Goal: Task Accomplishment & Management: Complete application form

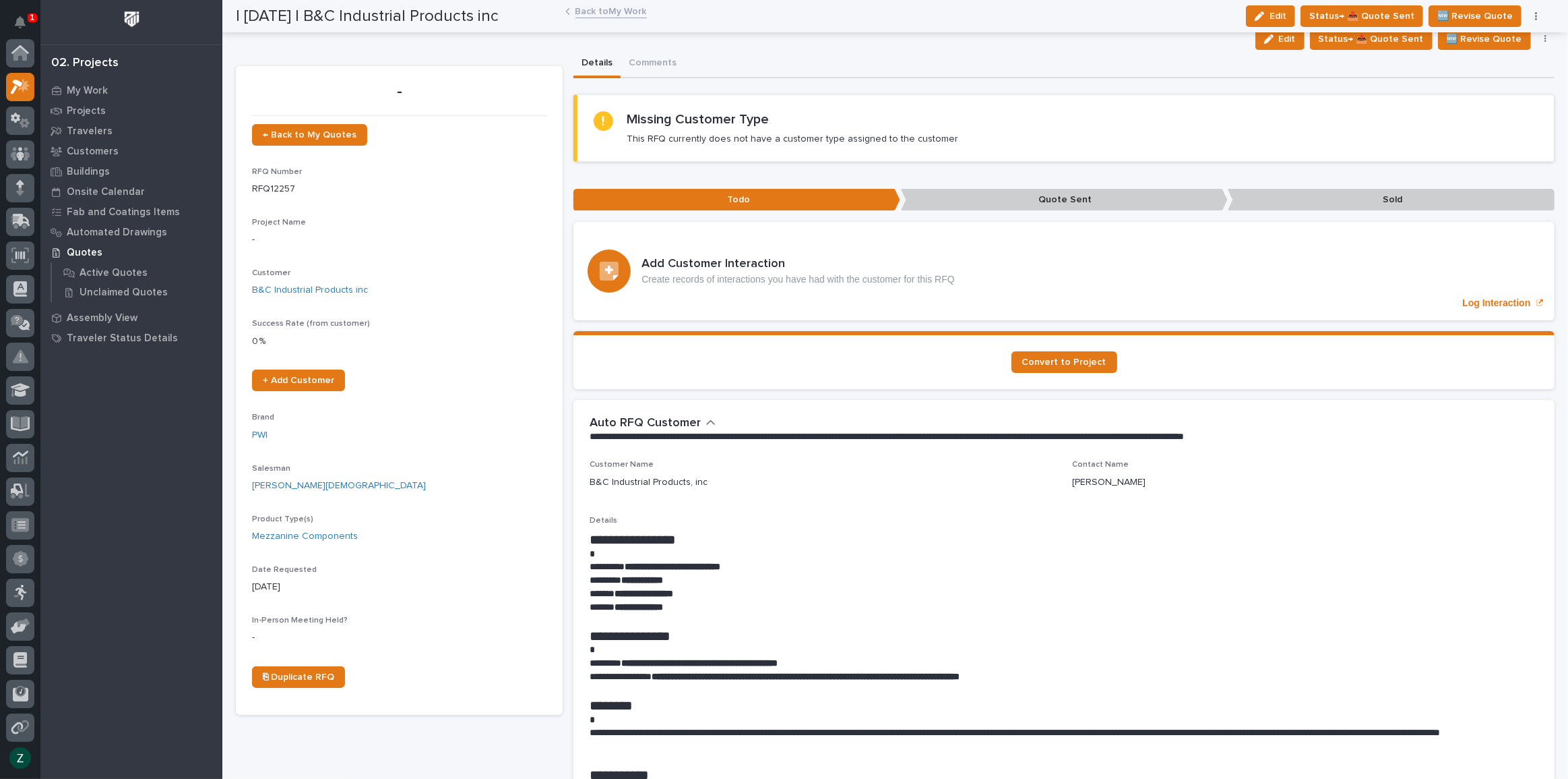
scroll to position [33, 0]
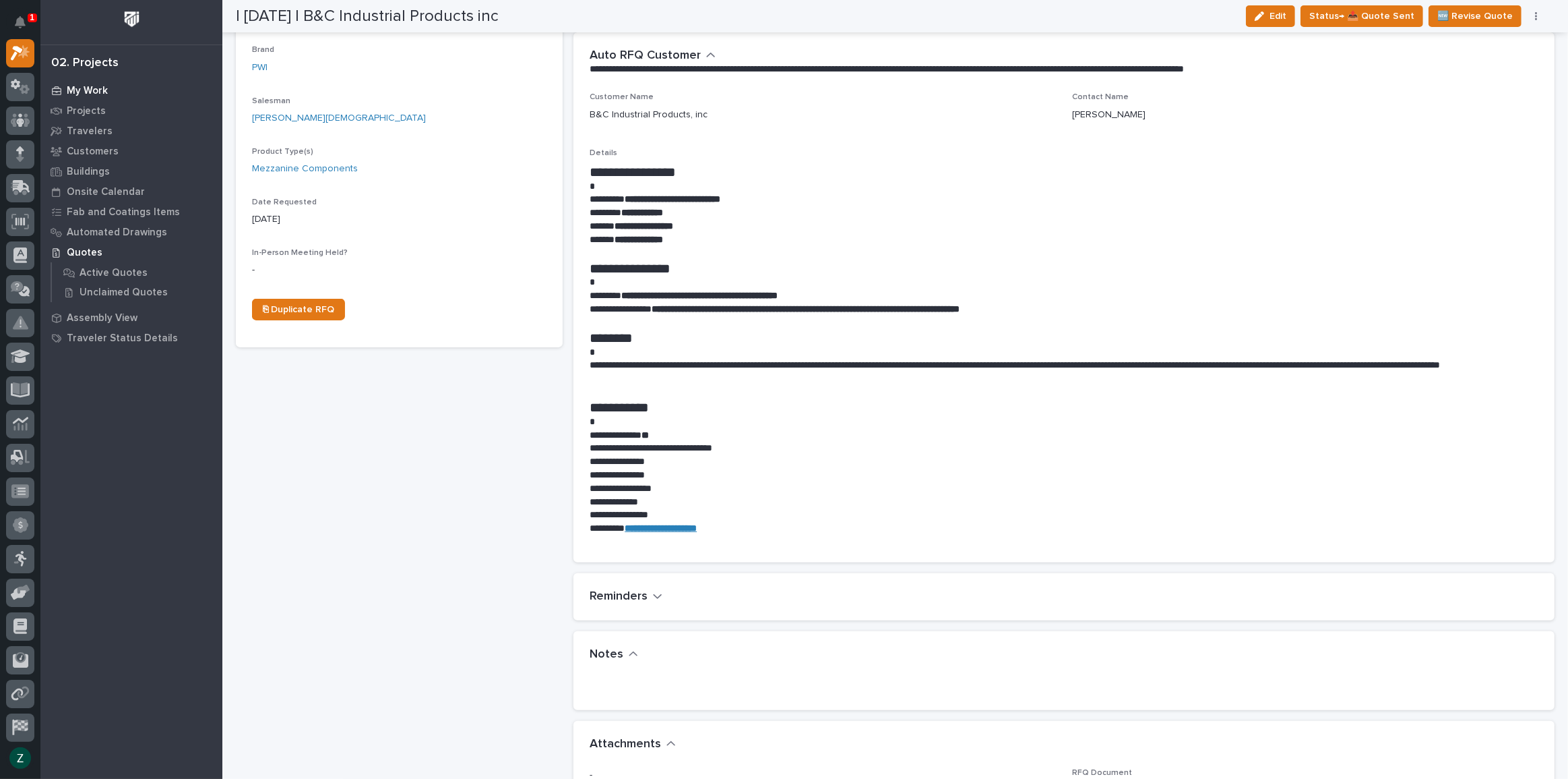
click at [74, 87] on p "My Work" at bounding box center [87, 91] width 41 height 13
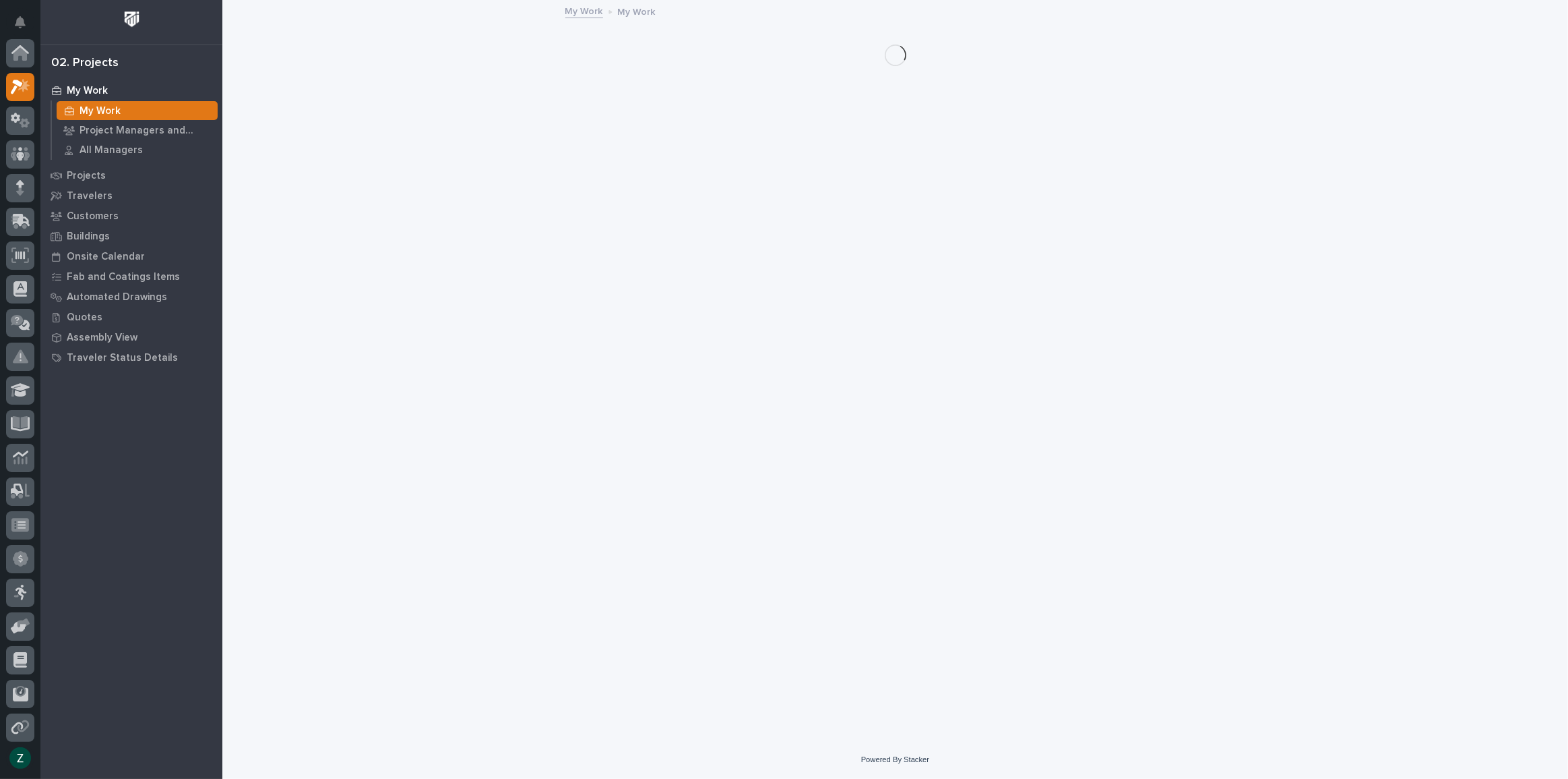
scroll to position [33, 0]
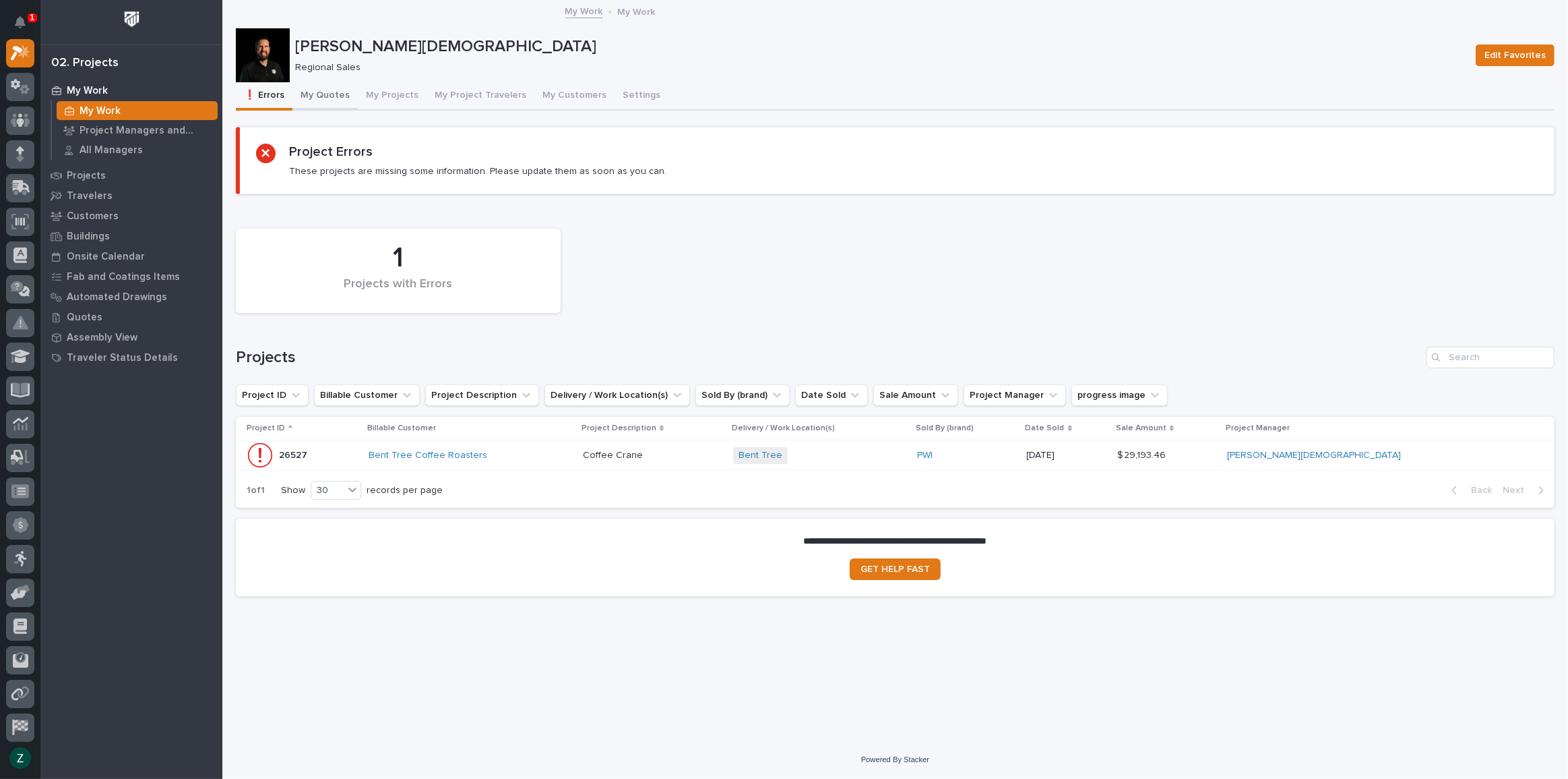
click at [320, 89] on button "My Quotes" at bounding box center [325, 96] width 65 height 28
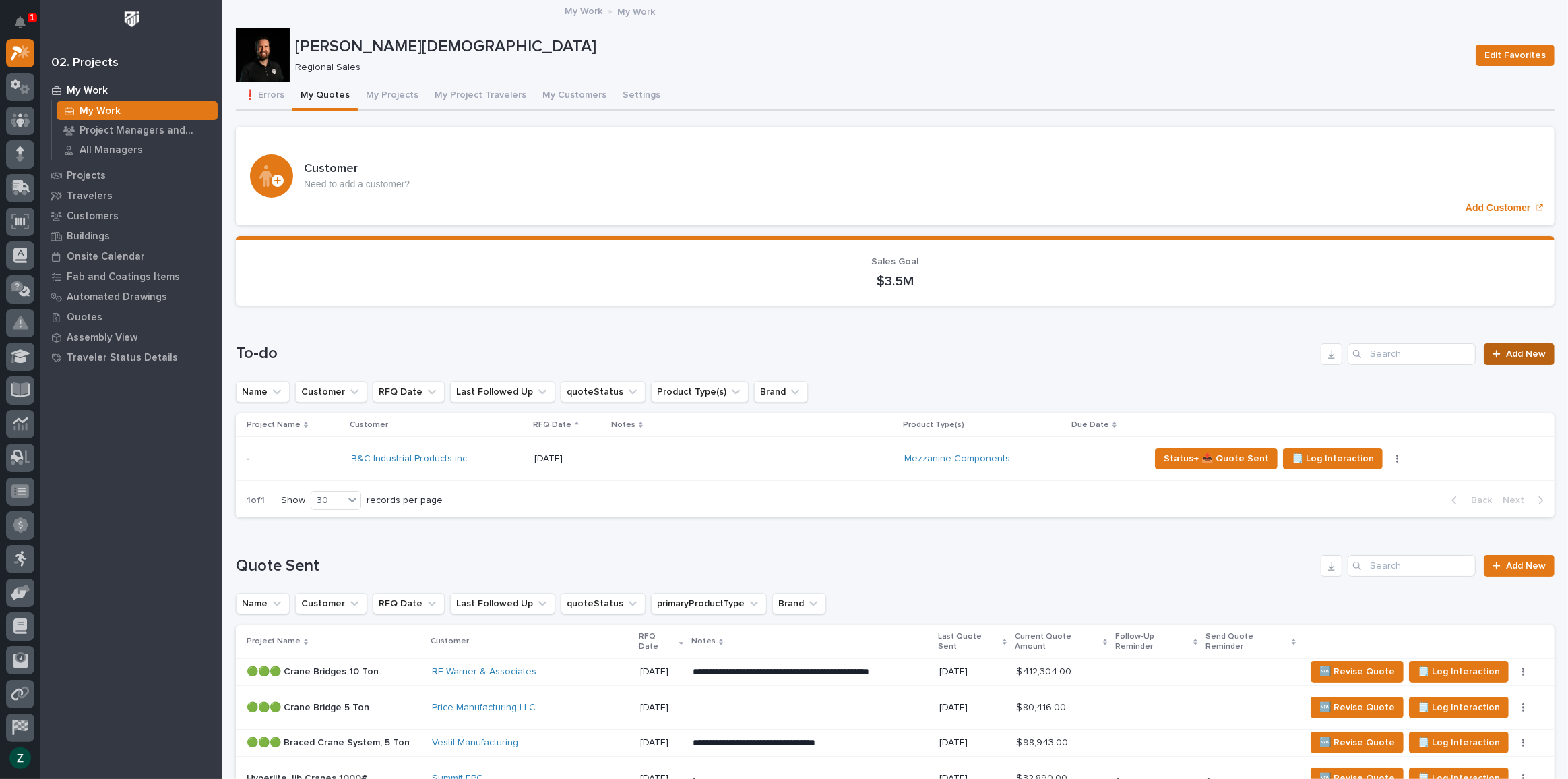
click at [1511, 350] on span "Add New" at bounding box center [1526, 353] width 40 height 9
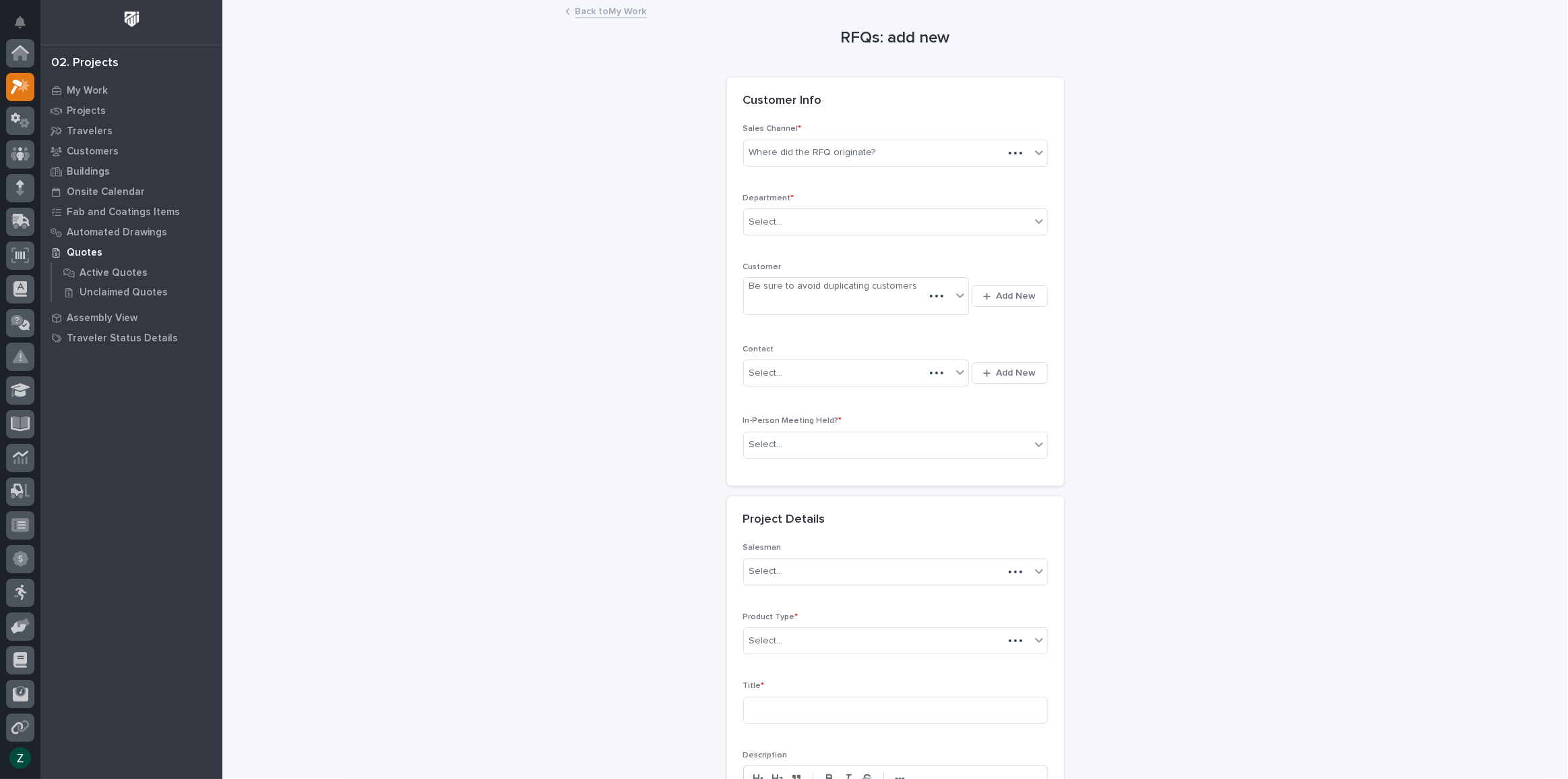
scroll to position [33, 0]
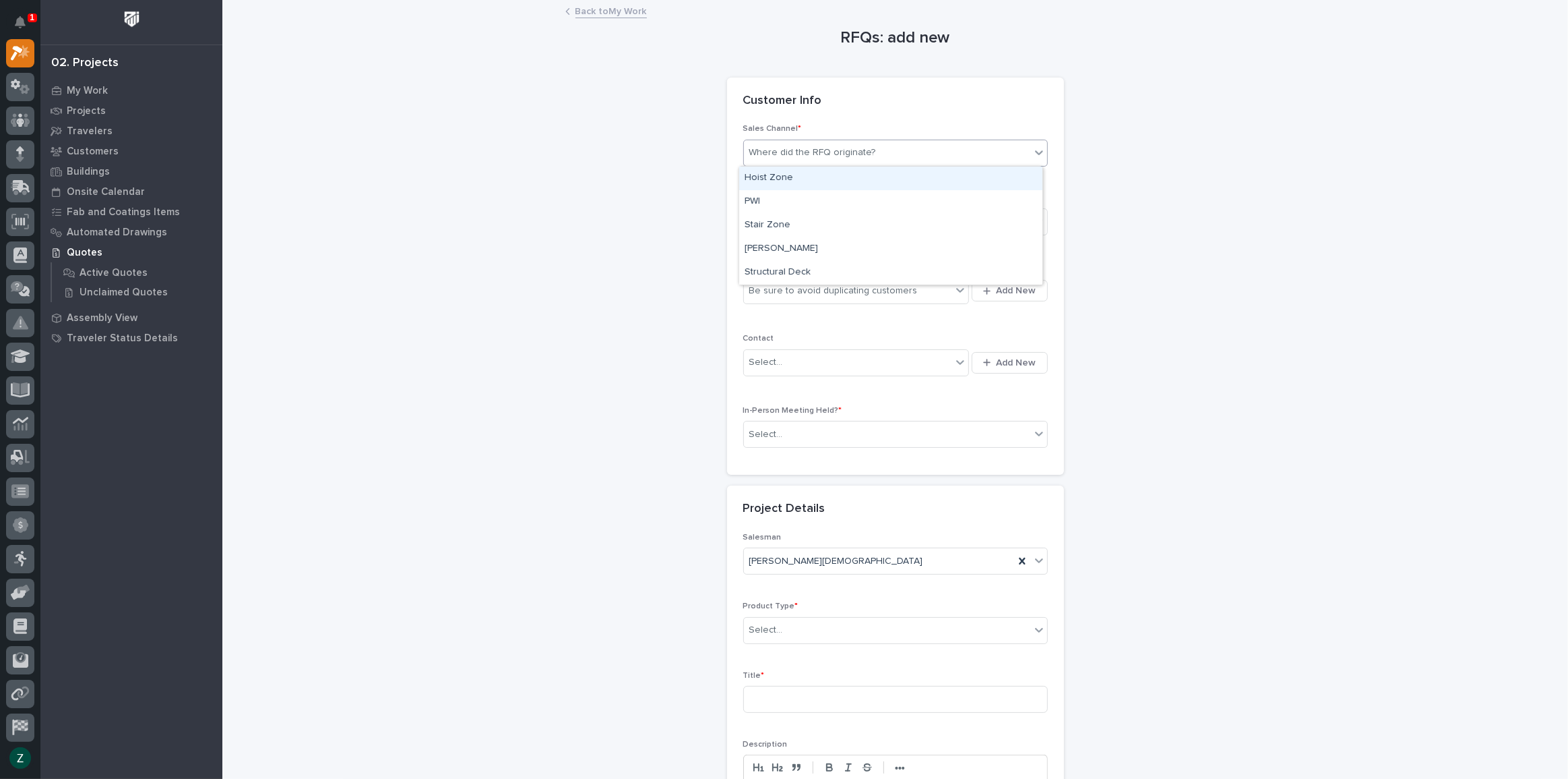
click at [905, 144] on div "Where did the RFQ originate?" at bounding box center [887, 152] width 287 height 23
click at [883, 201] on div "PWI" at bounding box center [891, 202] width 304 height 23
click at [887, 221] on div "Select..." at bounding box center [887, 222] width 287 height 23
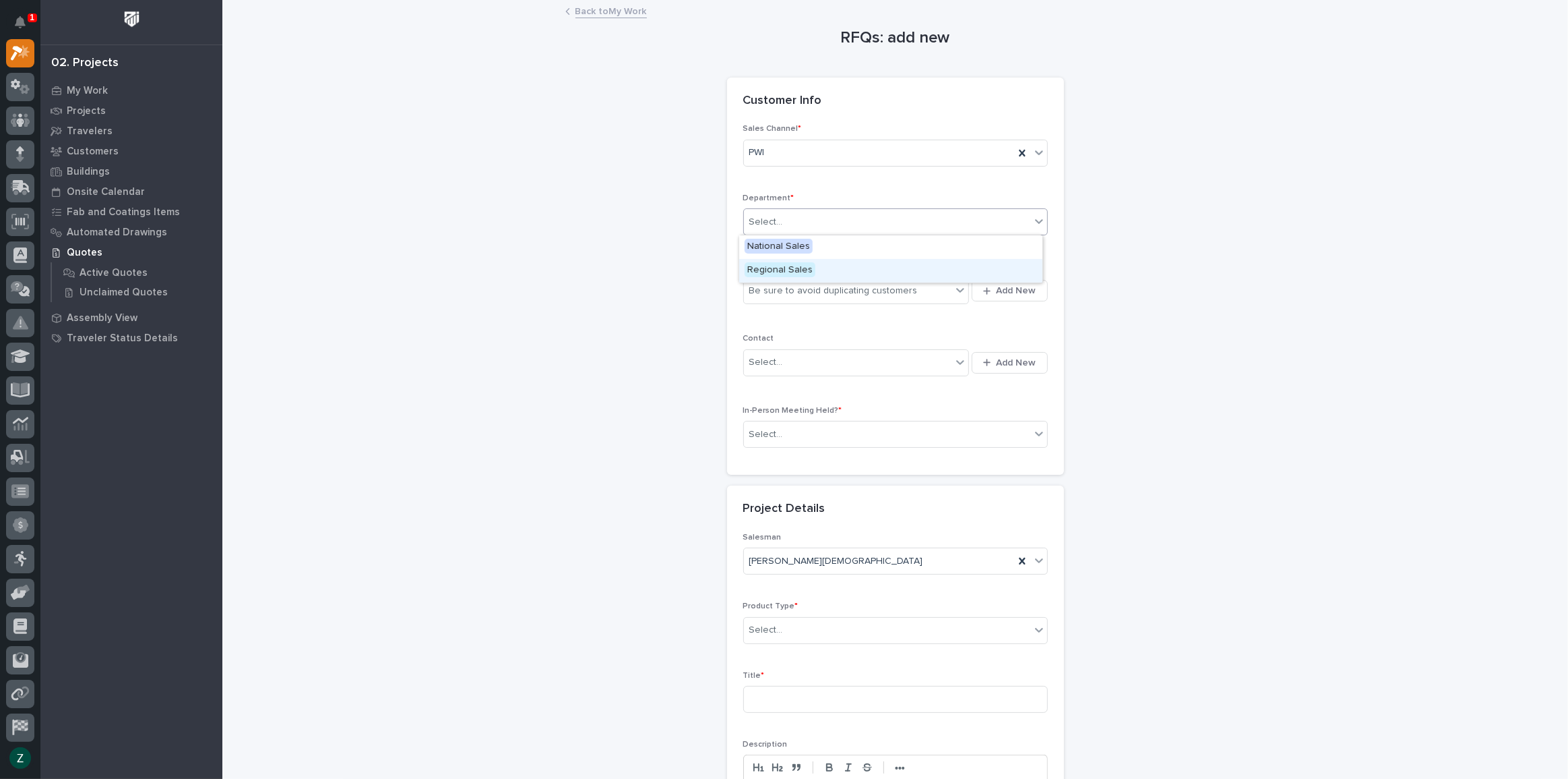
click at [887, 264] on div "Regional Sales" at bounding box center [891, 270] width 304 height 23
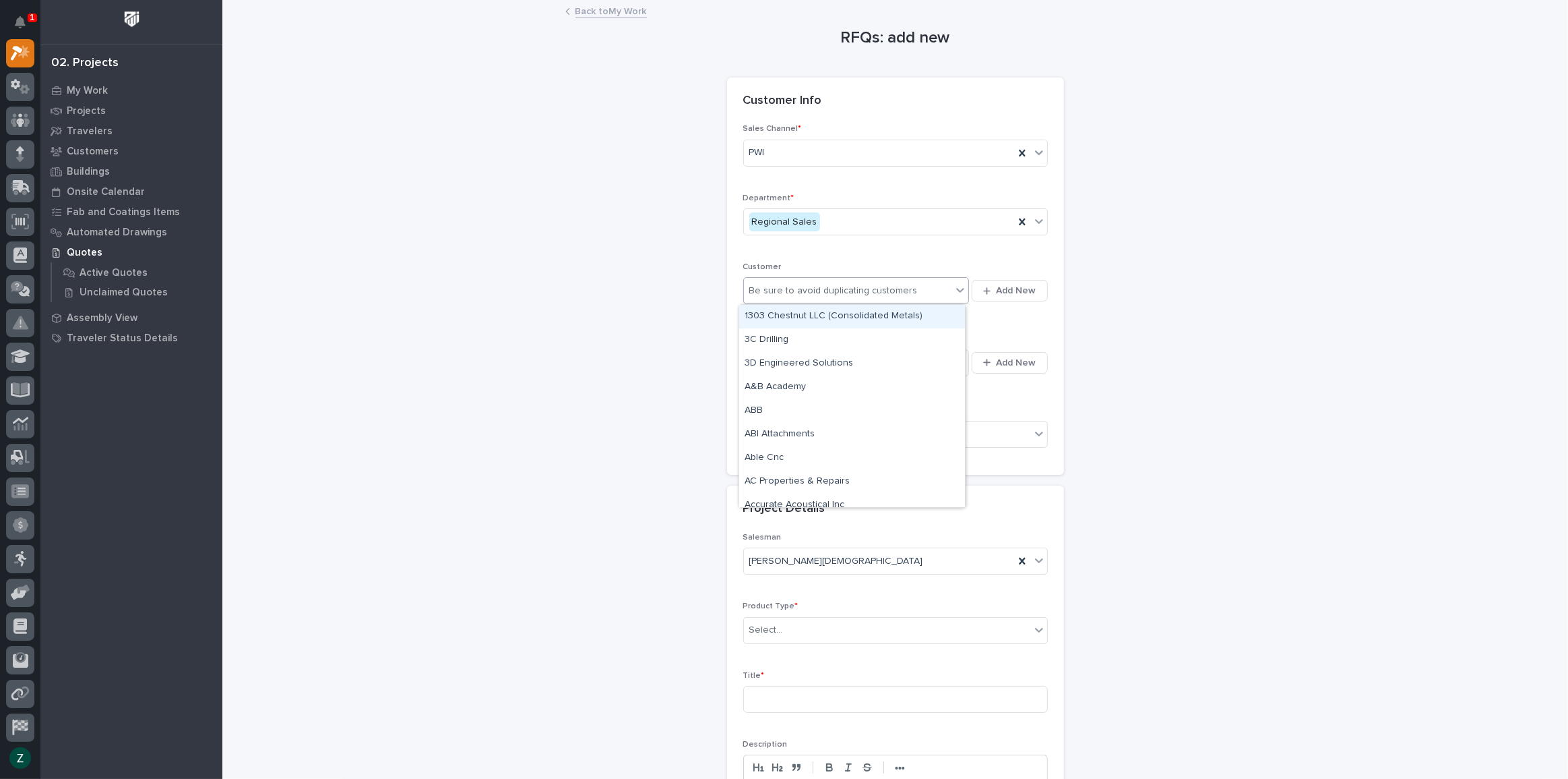
click at [886, 284] on div "Be sure to avoid duplicating customers" at bounding box center [833, 290] width 168 height 14
click at [1041, 295] on button "Add New" at bounding box center [1009, 290] width 75 height 22
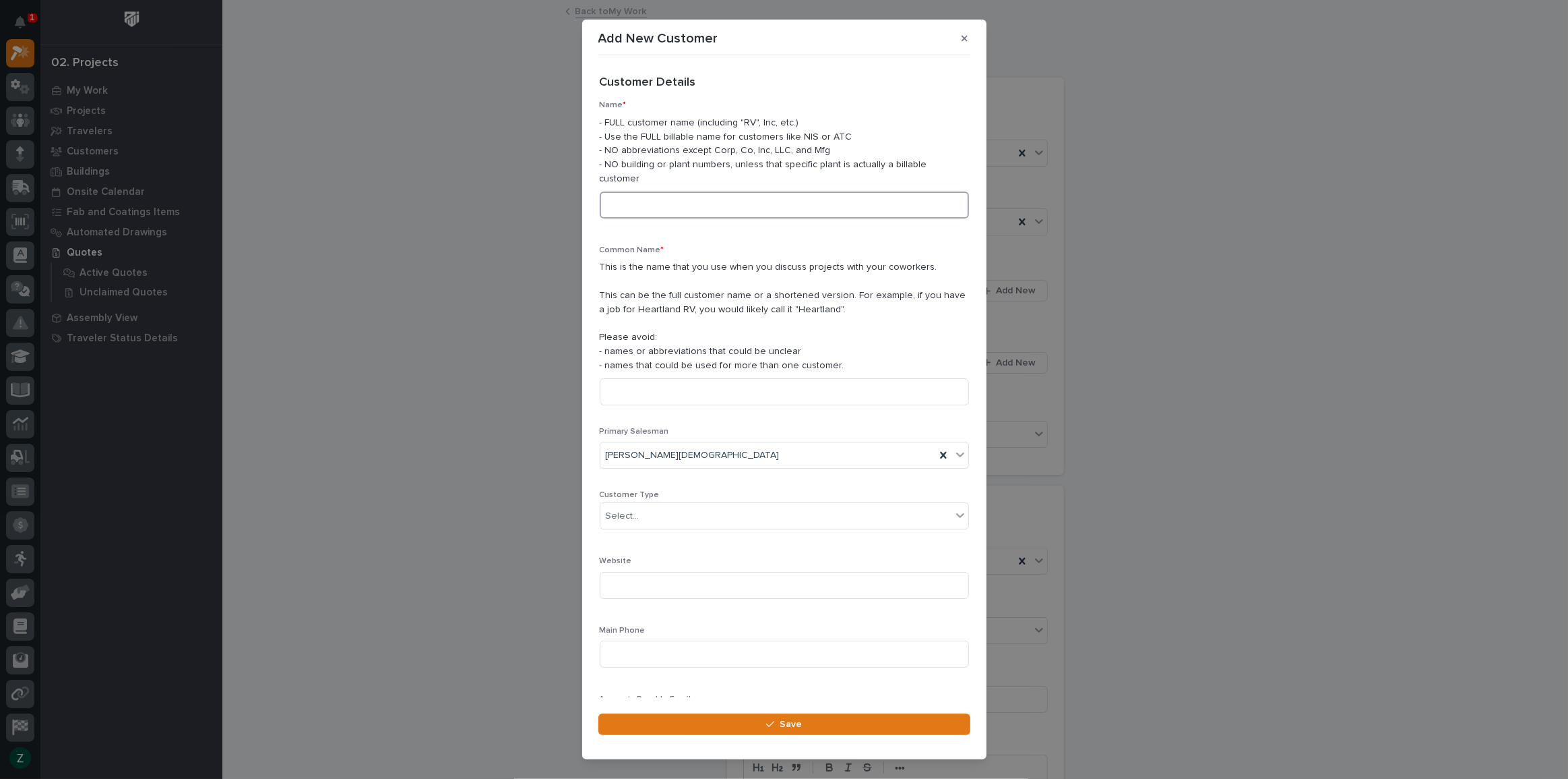
click at [734, 197] on input at bounding box center [784, 205] width 370 height 27
type input "Engineering Associates"
click at [774, 378] on input at bounding box center [784, 392] width 370 height 27
type input "Engineering Associates"
click at [768, 505] on div "Select..." at bounding box center [776, 516] width 351 height 23
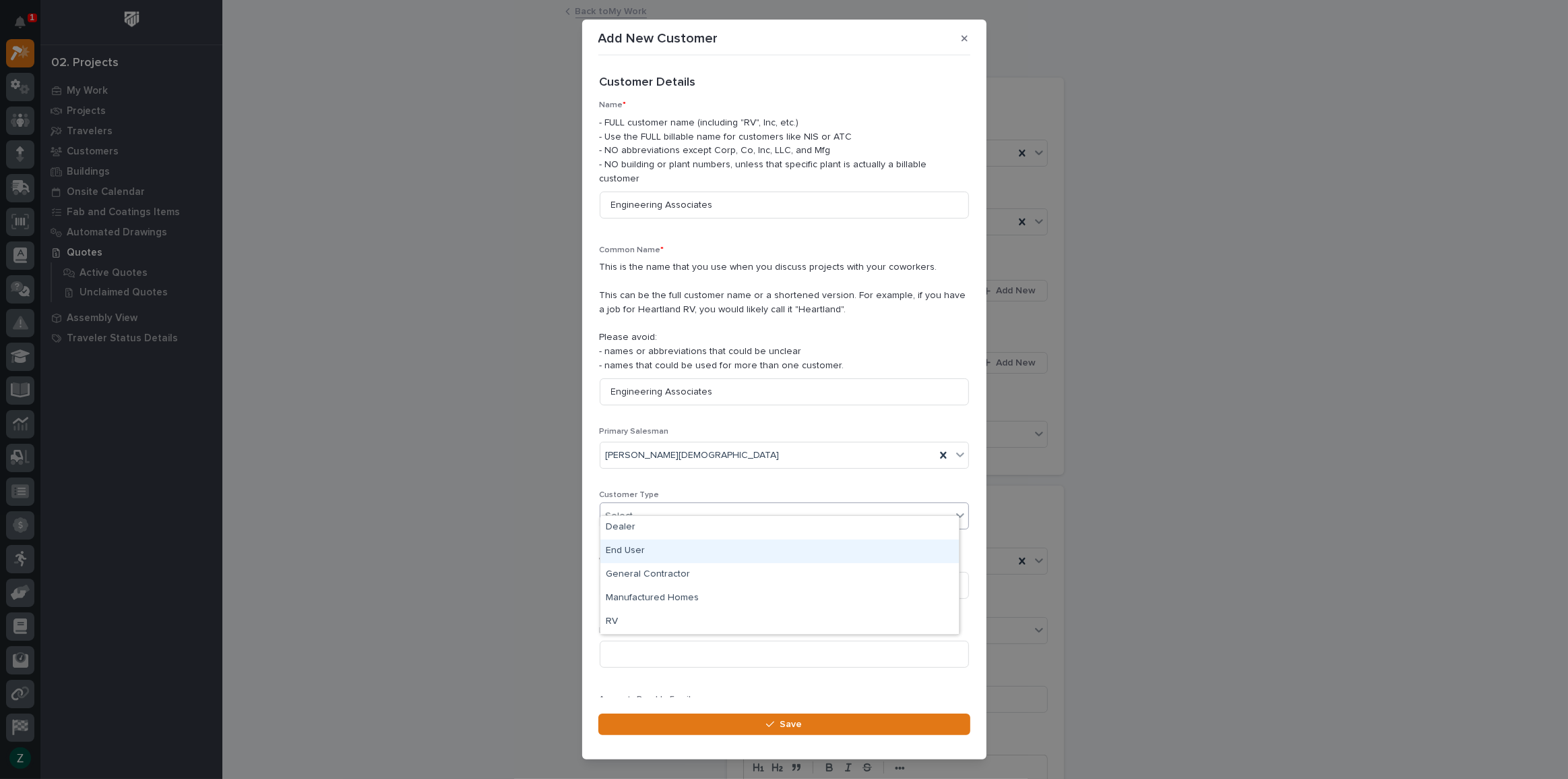
click at [741, 560] on div "End User" at bounding box center [779, 551] width 359 height 23
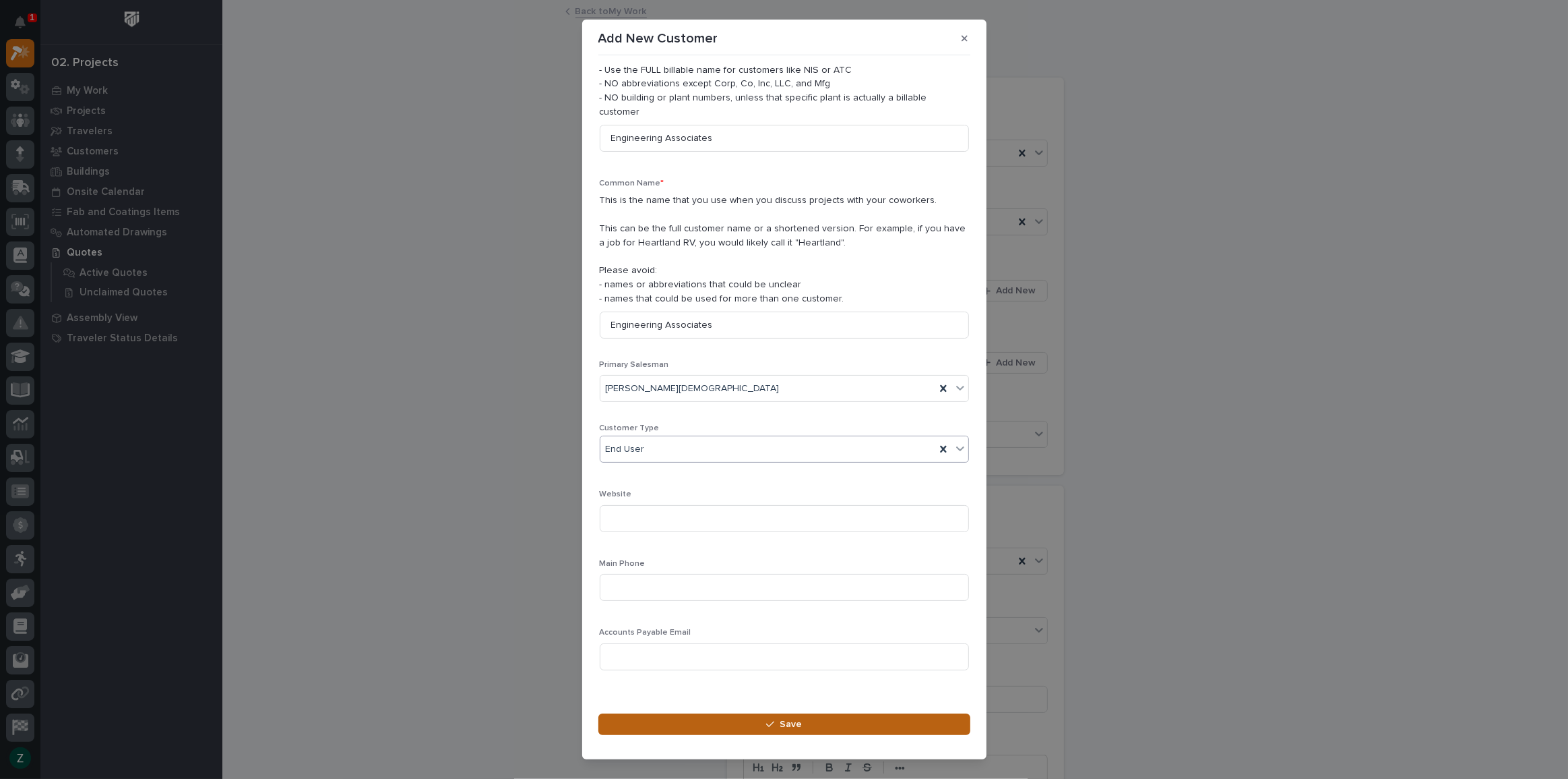
click at [810, 716] on button "Save" at bounding box center [784, 725] width 372 height 22
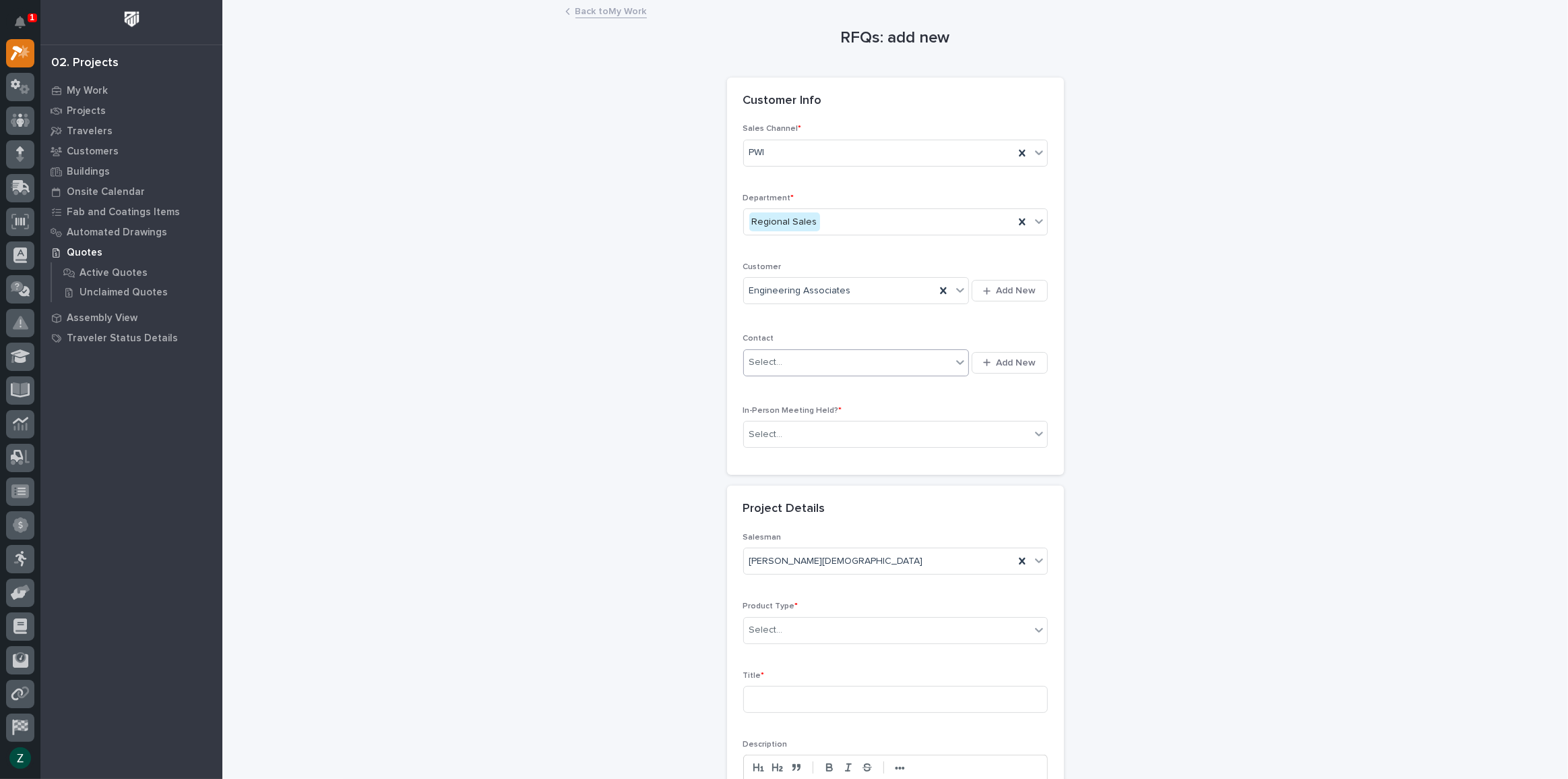
click at [881, 354] on div "Select..." at bounding box center [848, 362] width 208 height 23
click at [990, 356] on button "Add New" at bounding box center [1009, 363] width 75 height 22
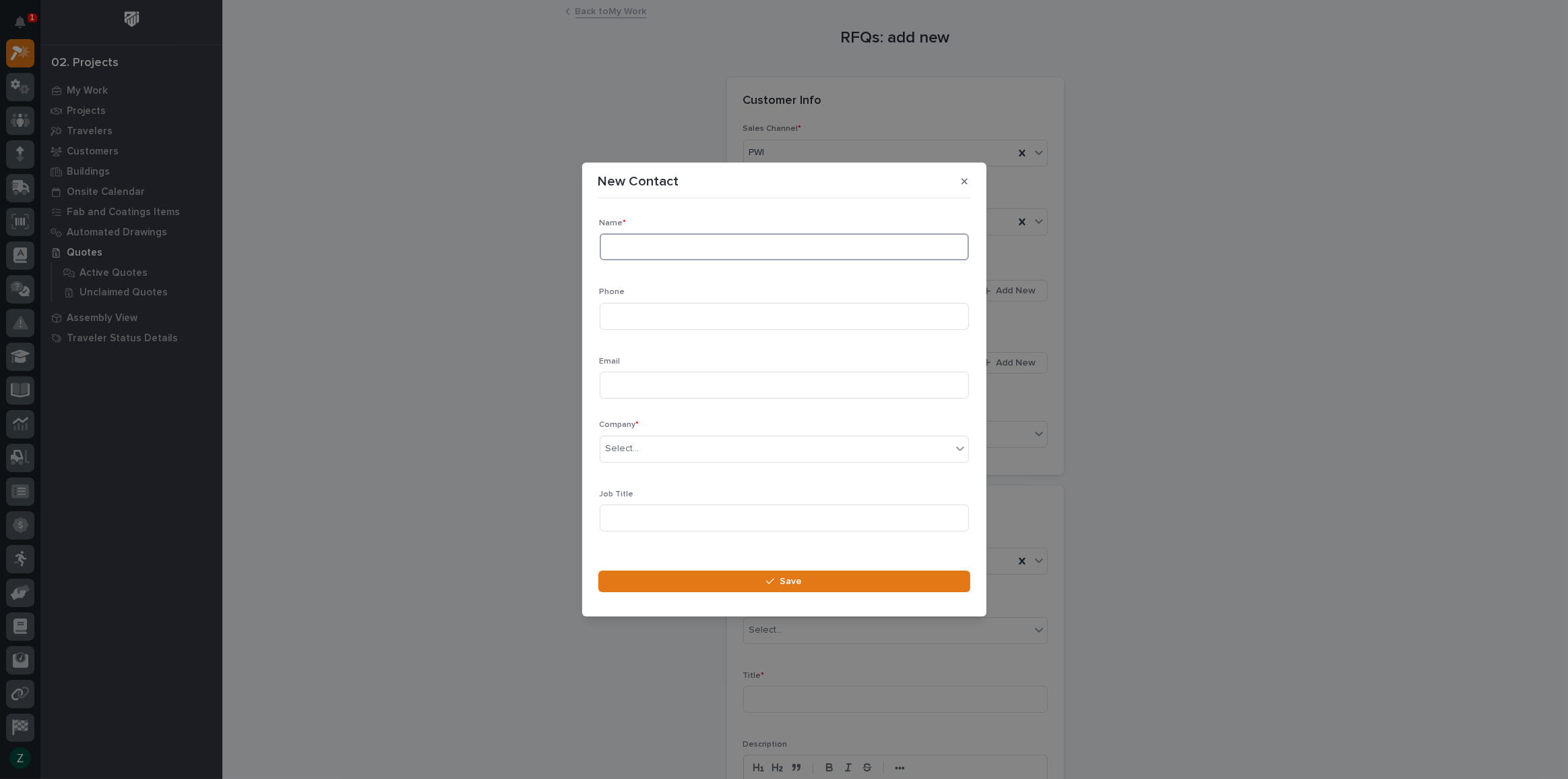
click at [683, 252] on input at bounding box center [784, 247] width 370 height 27
paste input "[PERSON_NAME]"
type input "[PERSON_NAME]"
click at [672, 448] on div "Select..." at bounding box center [776, 448] width 351 height 23
type input "**********"
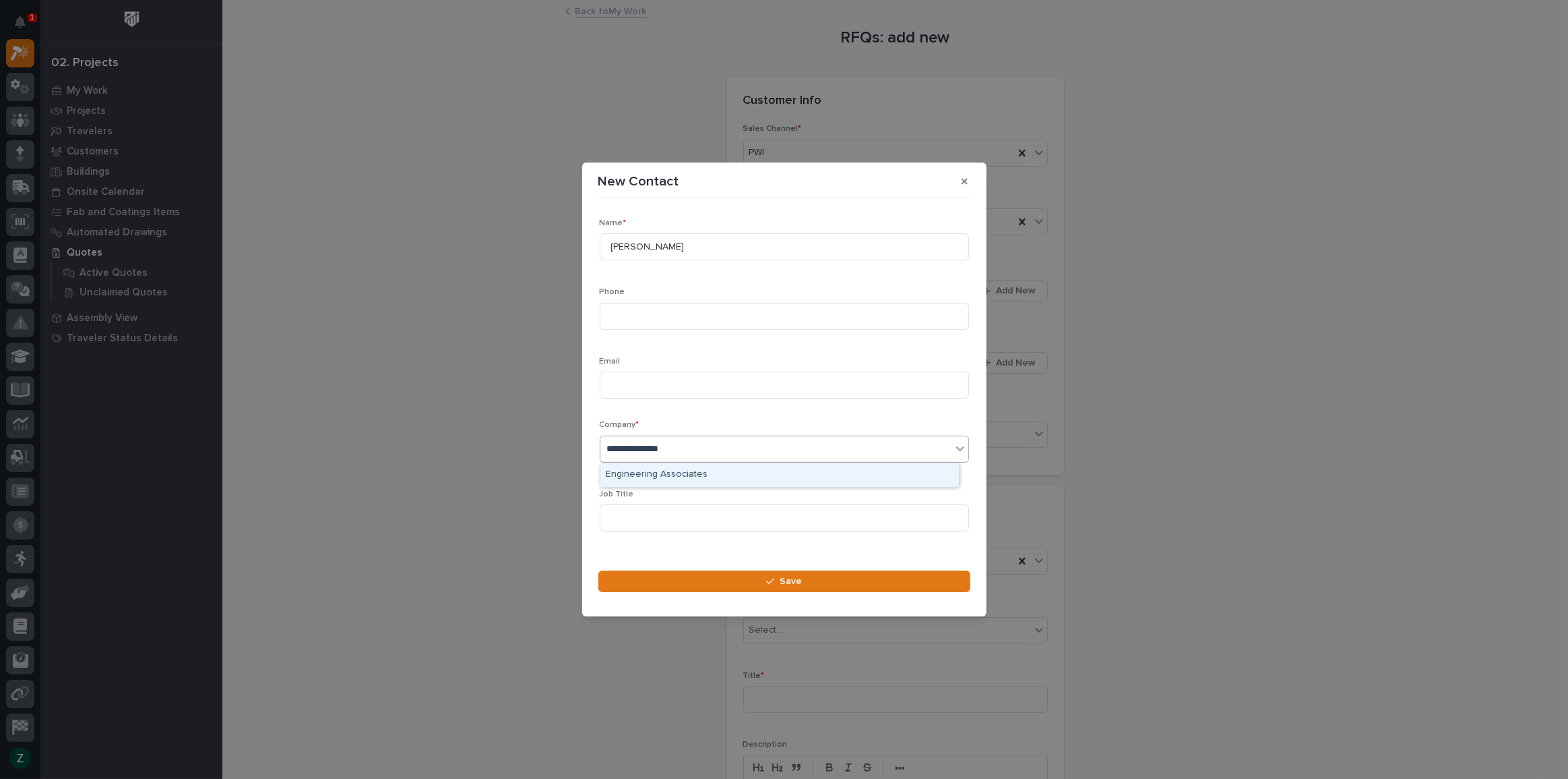
click at [672, 478] on div "Engineering Associates" at bounding box center [779, 475] width 359 height 23
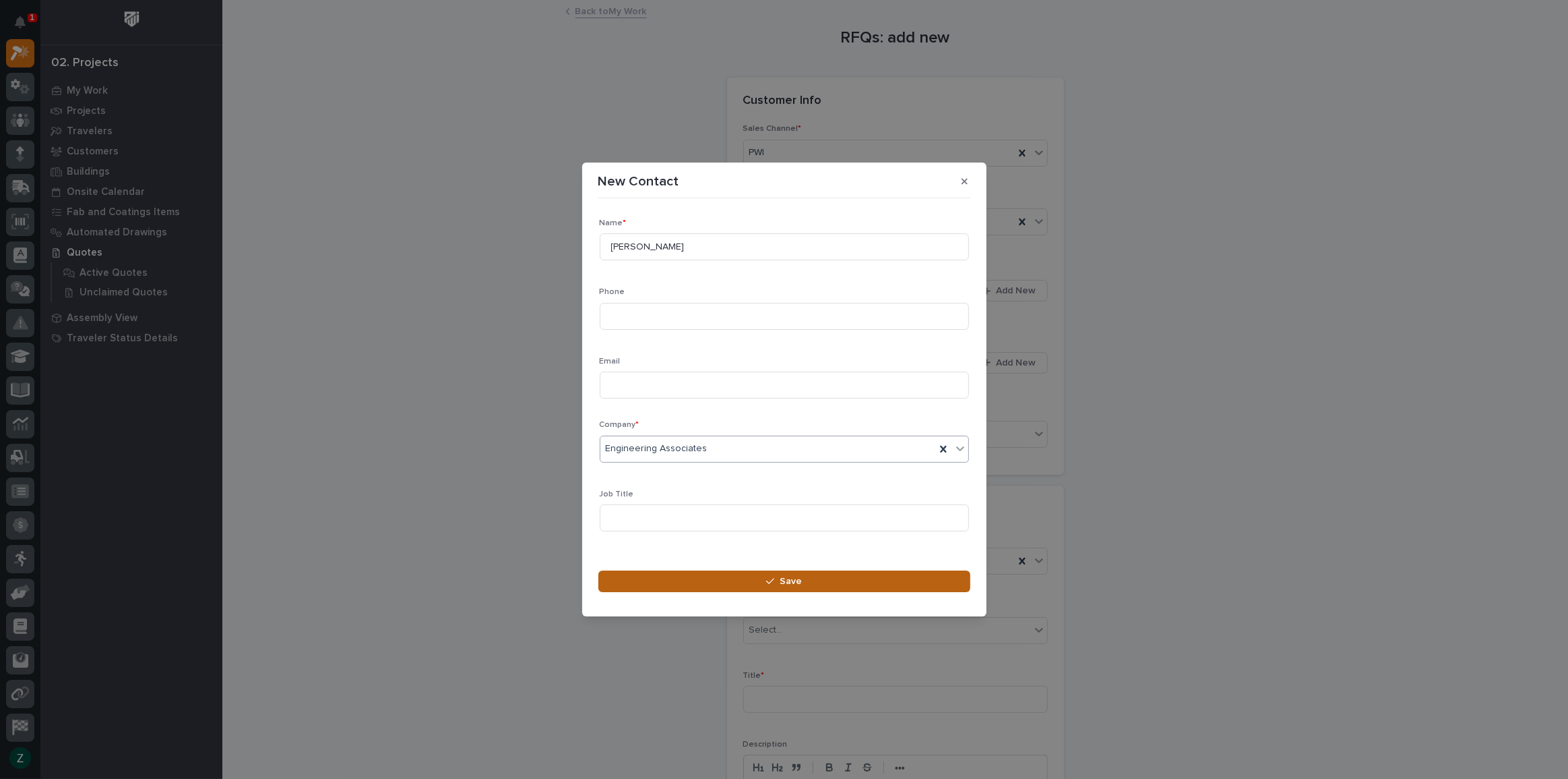
click at [767, 586] on button "Save" at bounding box center [784, 582] width 372 height 22
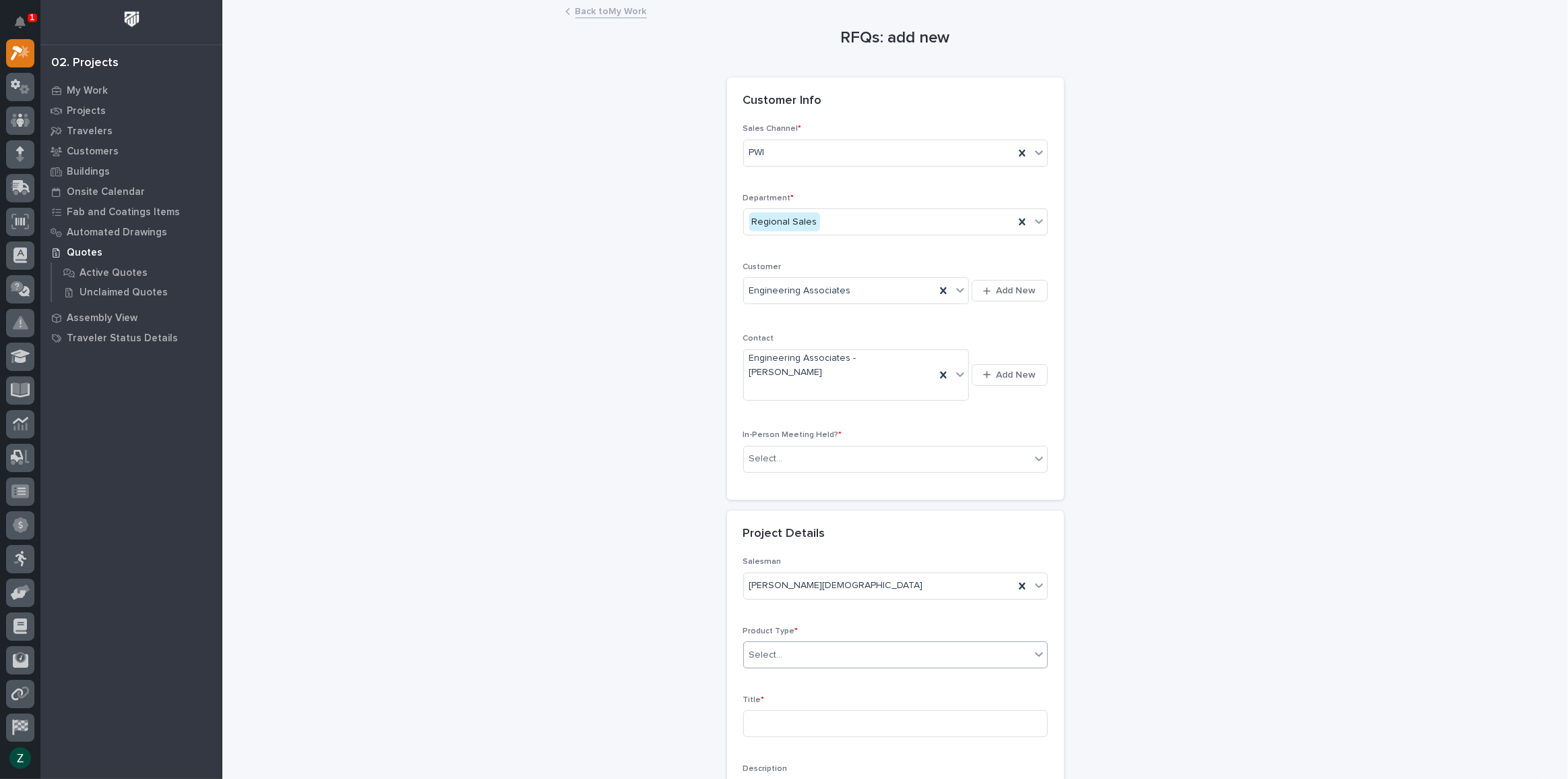
click at [809, 644] on div "Select..." at bounding box center [887, 655] width 287 height 23
click at [815, 673] on div "Cranes" at bounding box center [891, 679] width 304 height 23
click at [852, 710] on input at bounding box center [896, 724] width 304 height 27
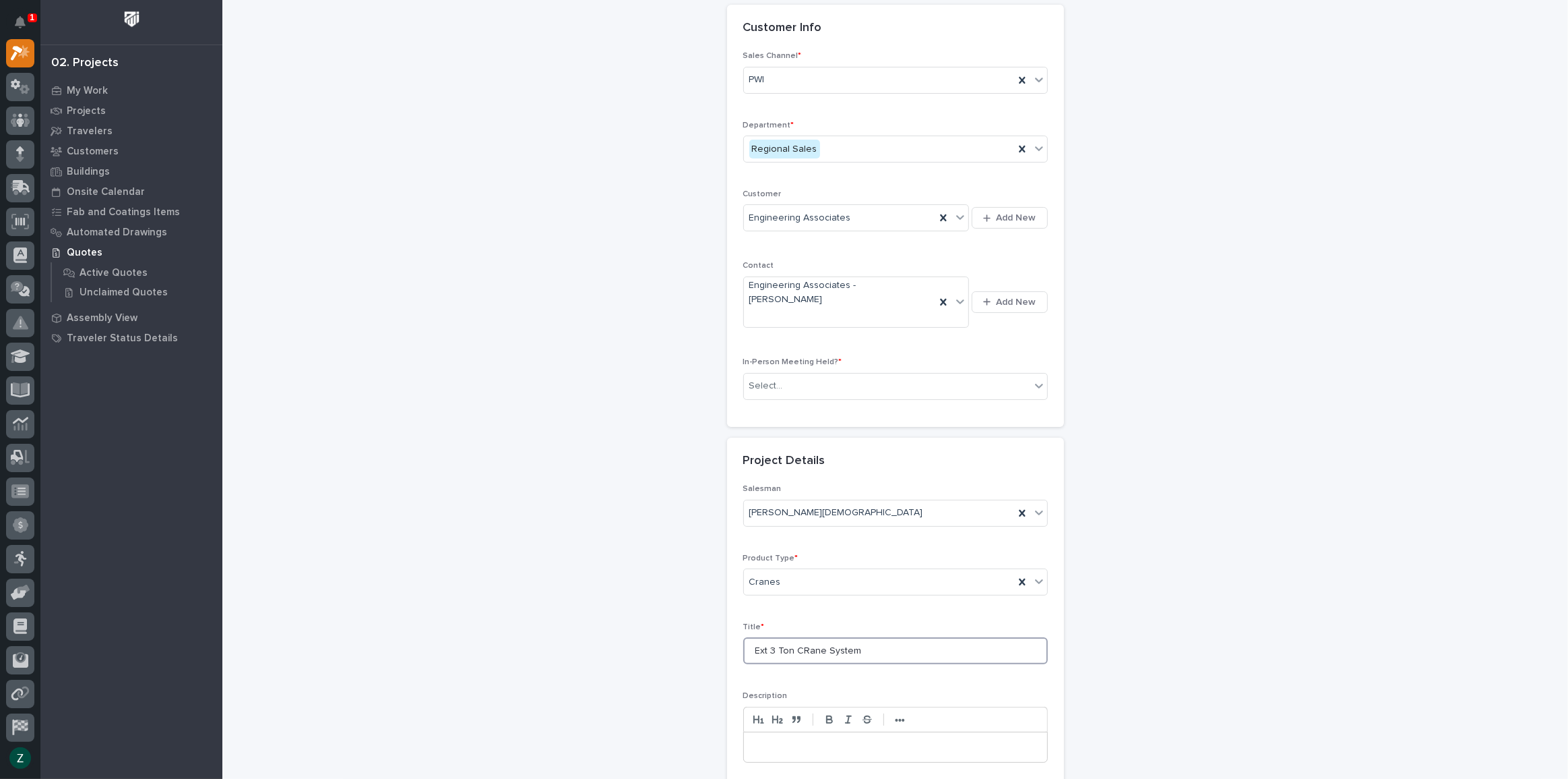
scroll to position [264, 0]
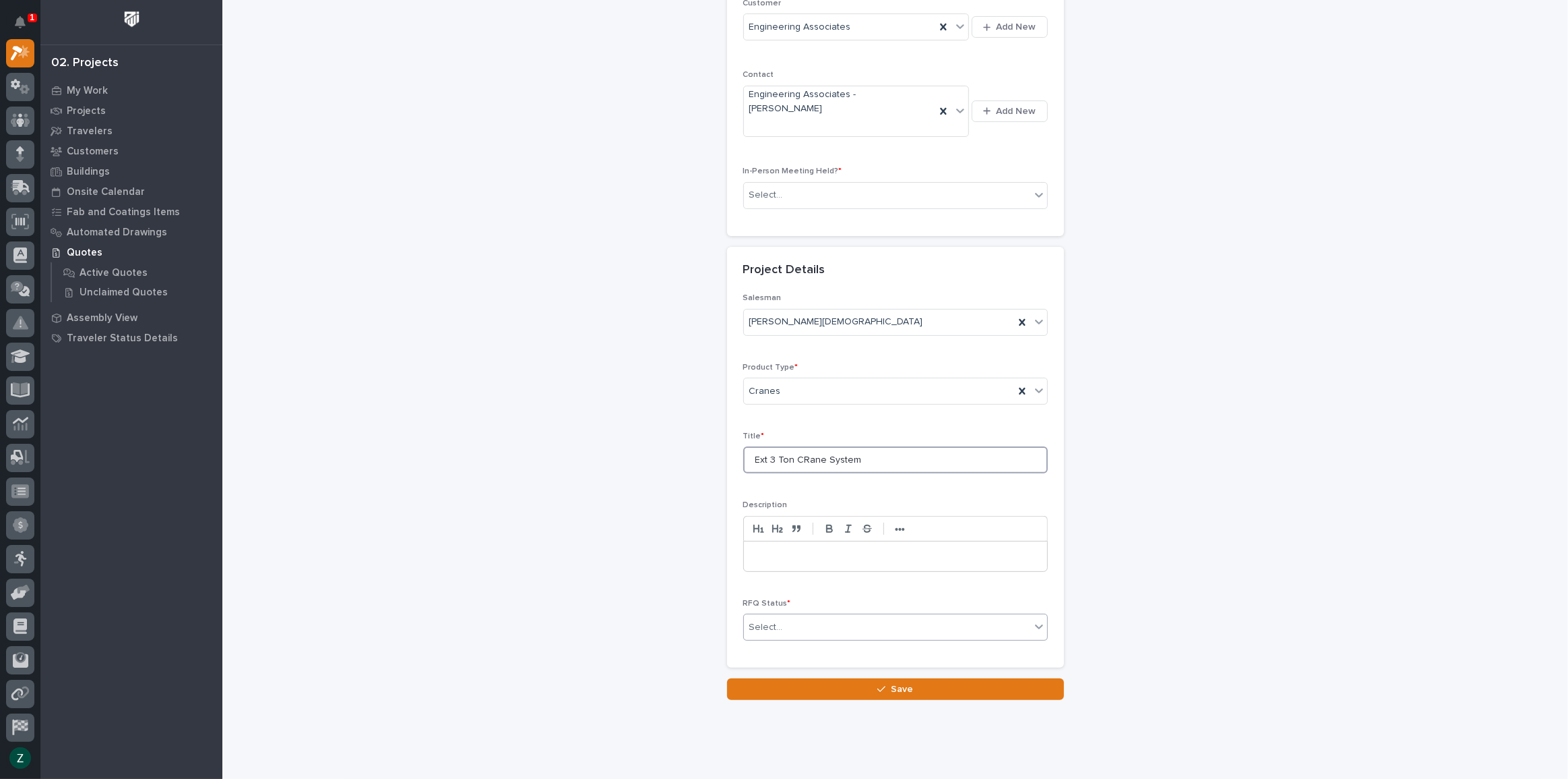
type input "Ext 3 Ton CRane System"
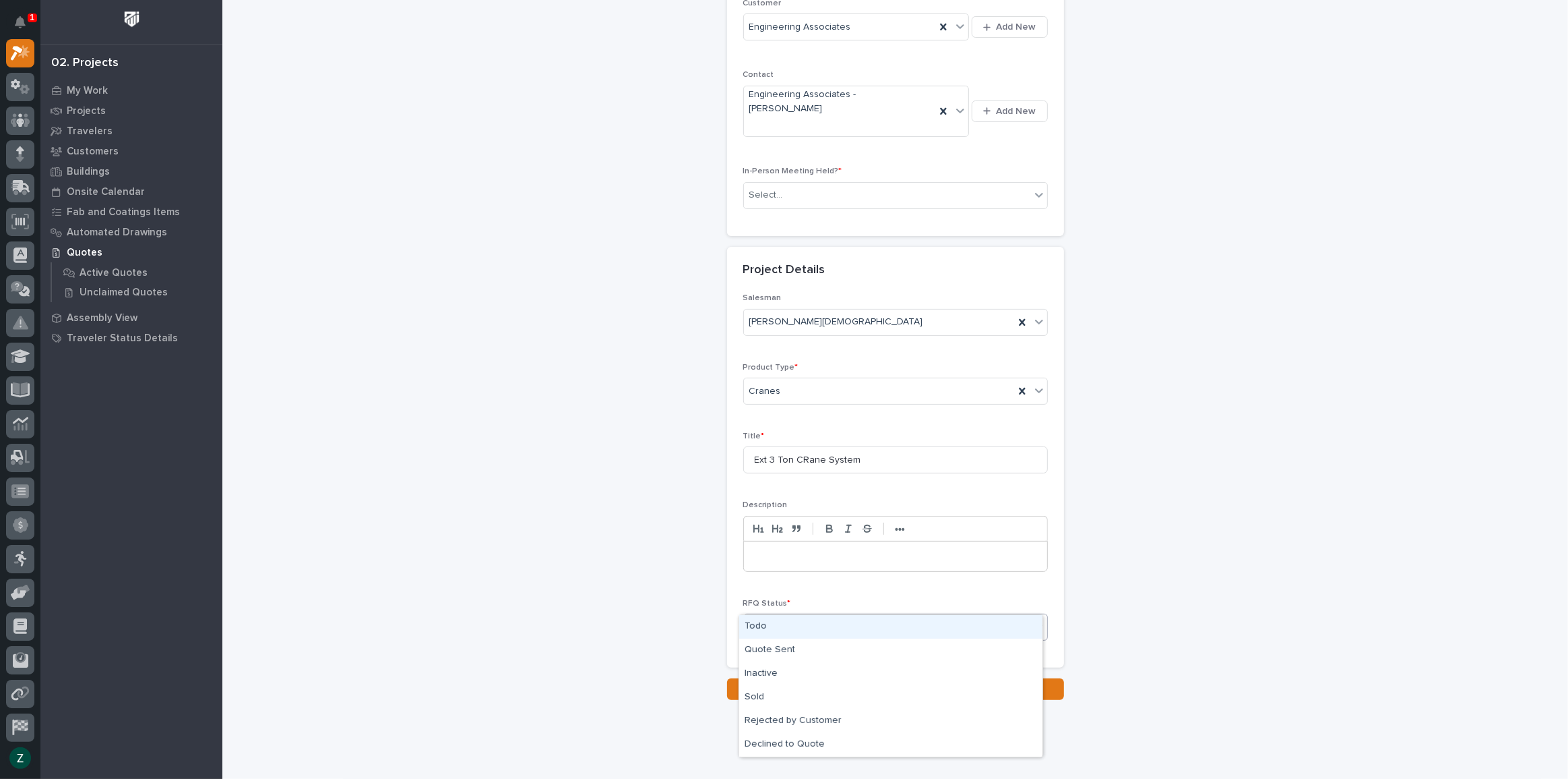
click at [877, 617] on div "Select..." at bounding box center [887, 628] width 287 height 23
click at [863, 632] on div "Todo" at bounding box center [891, 627] width 304 height 23
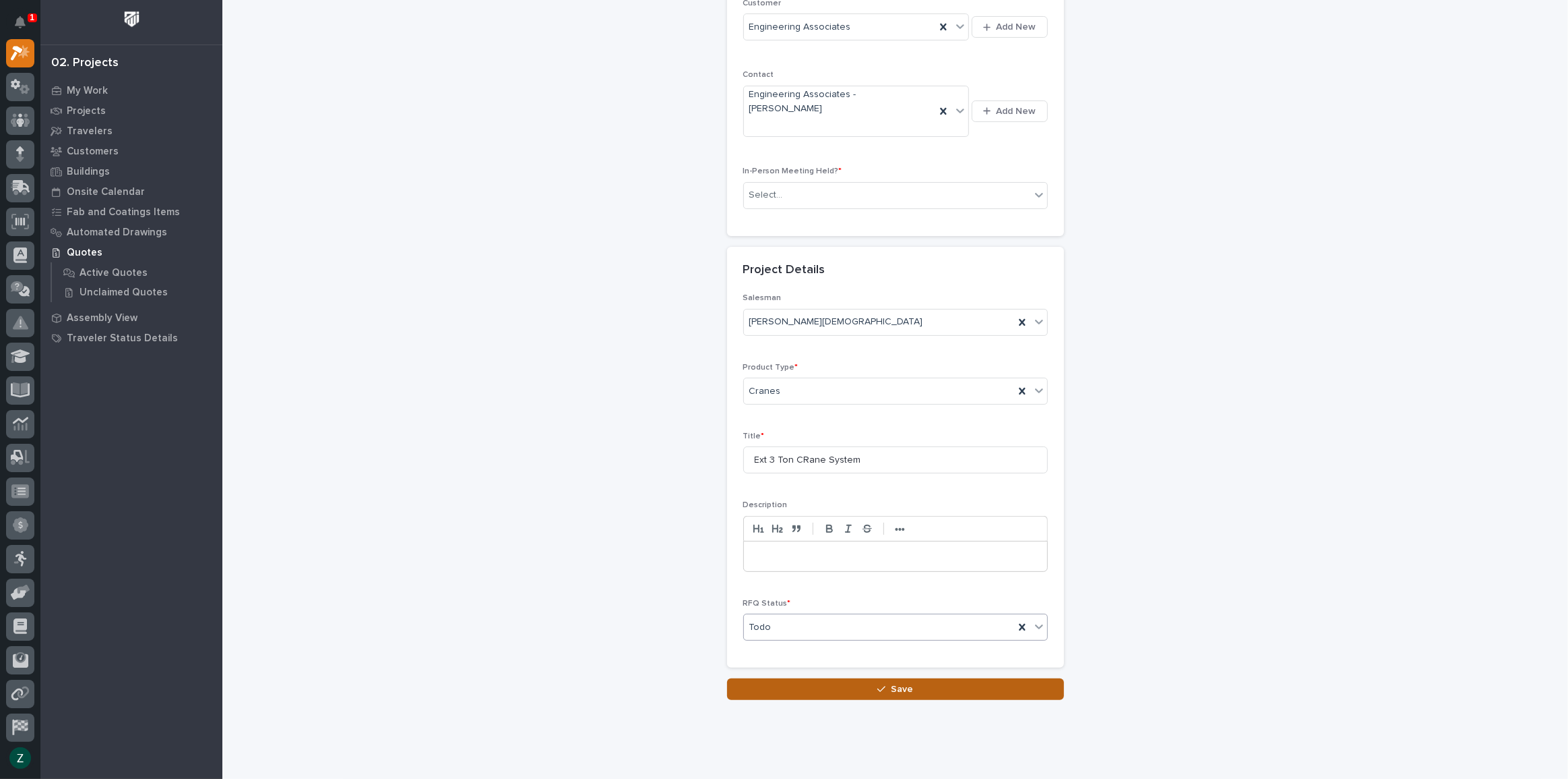
click at [903, 683] on span "Save" at bounding box center [901, 689] width 23 height 13
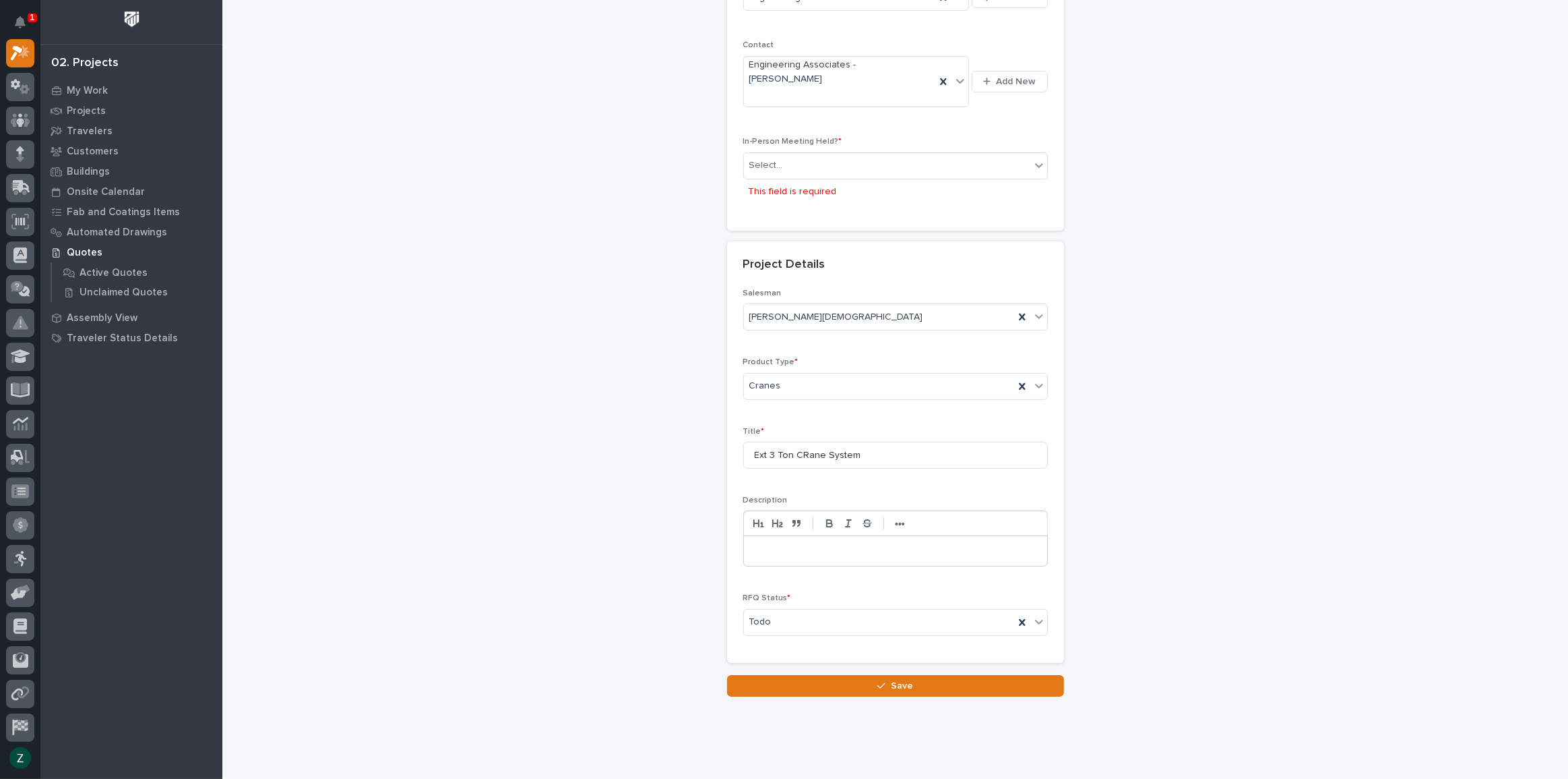
scroll to position [298, 0]
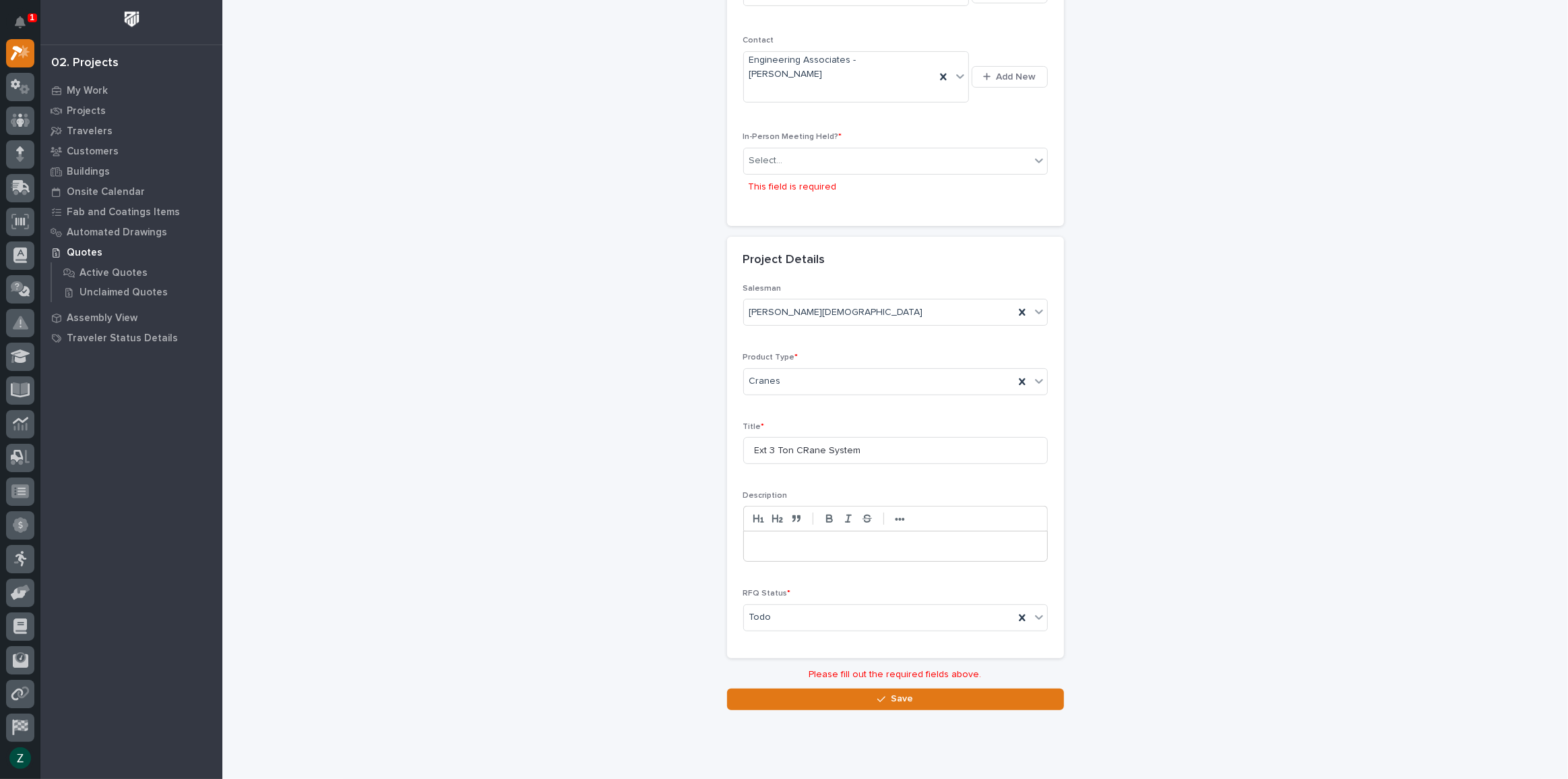
click at [864, 132] on p "In-Person Meeting Held? *" at bounding box center [896, 136] width 304 height 9
drag, startPoint x: 863, startPoint y: 147, endPoint x: 867, endPoint y: 133, distance: 14.6
click at [864, 148] on div "Select..." at bounding box center [896, 161] width 304 height 27
click at [856, 157] on div "Yes" at bounding box center [891, 161] width 304 height 23
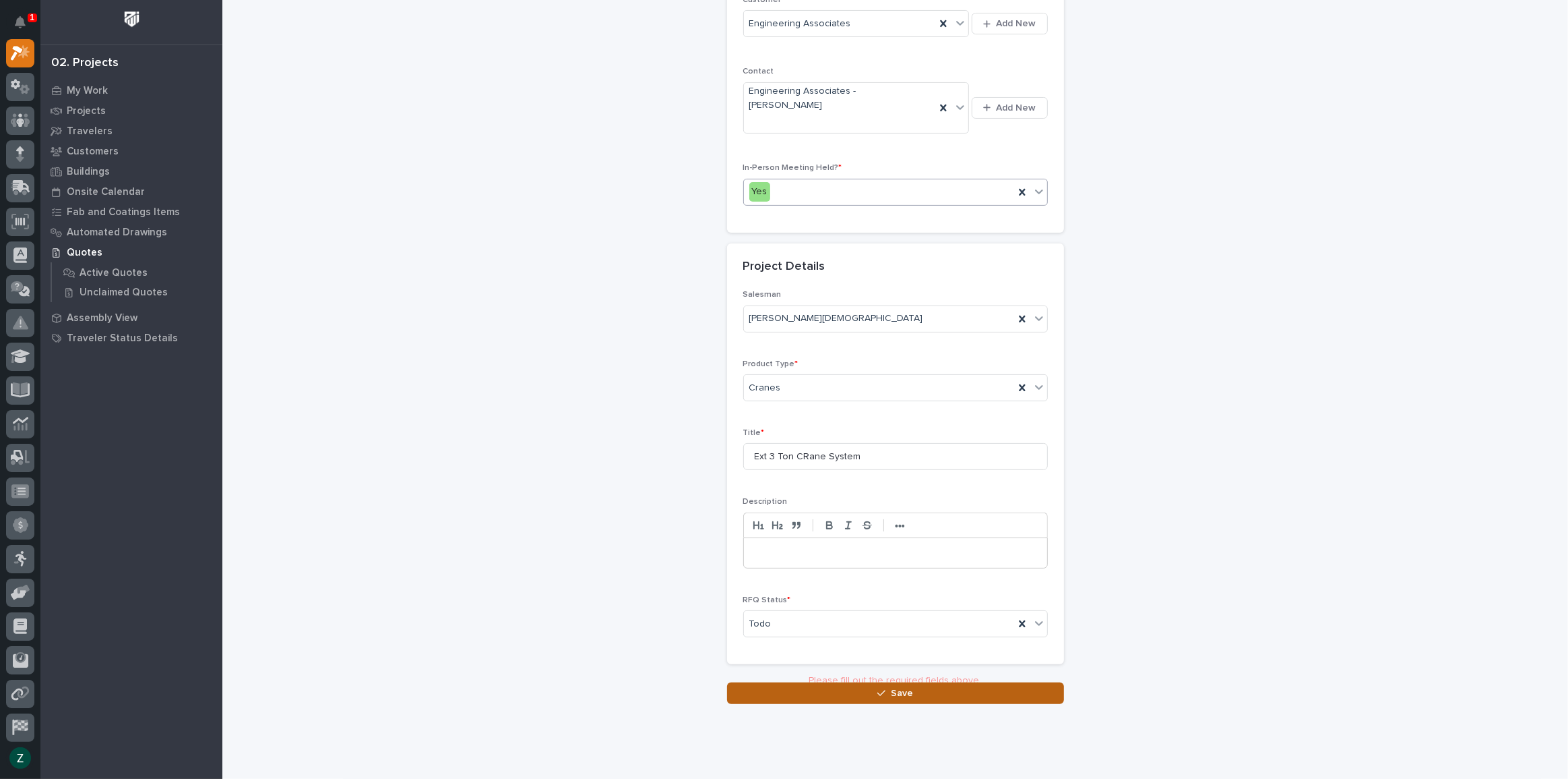
scroll to position [264, 0]
click at [903, 683] on span "Save" at bounding box center [901, 689] width 23 height 13
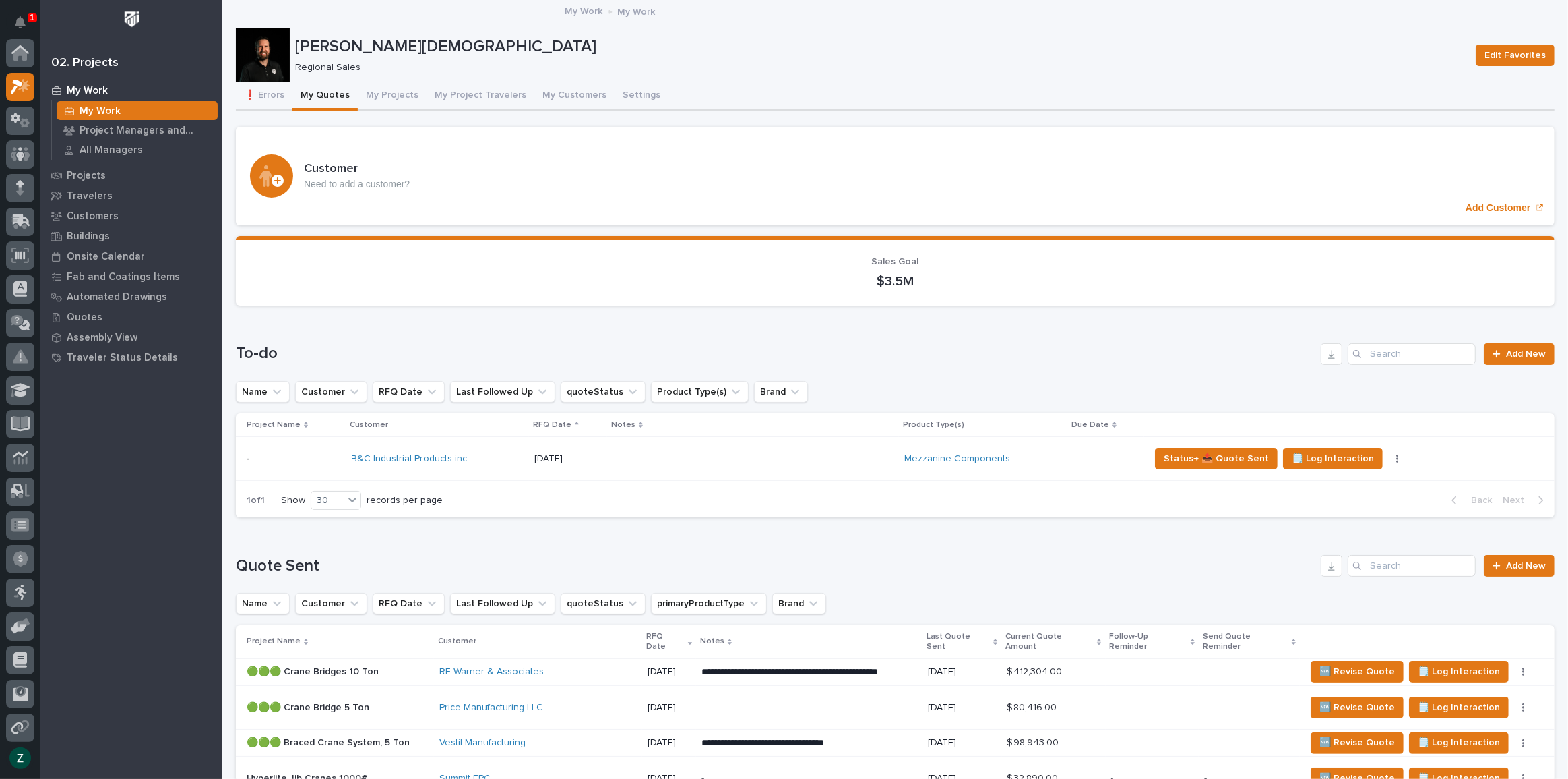
scroll to position [33, 0]
